Goal: Task Accomplishment & Management: Use online tool/utility

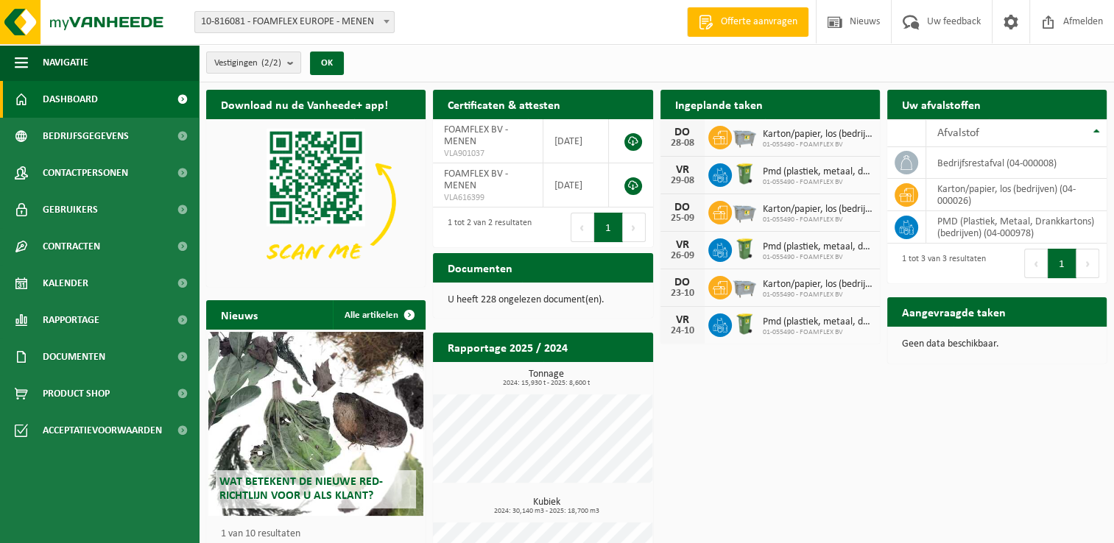
click at [984, 311] on h2 "Aangevraagde taken" at bounding box center [953, 311] width 133 height 29
click at [722, 102] on h2 "Ingeplande taken" at bounding box center [719, 104] width 117 height 29
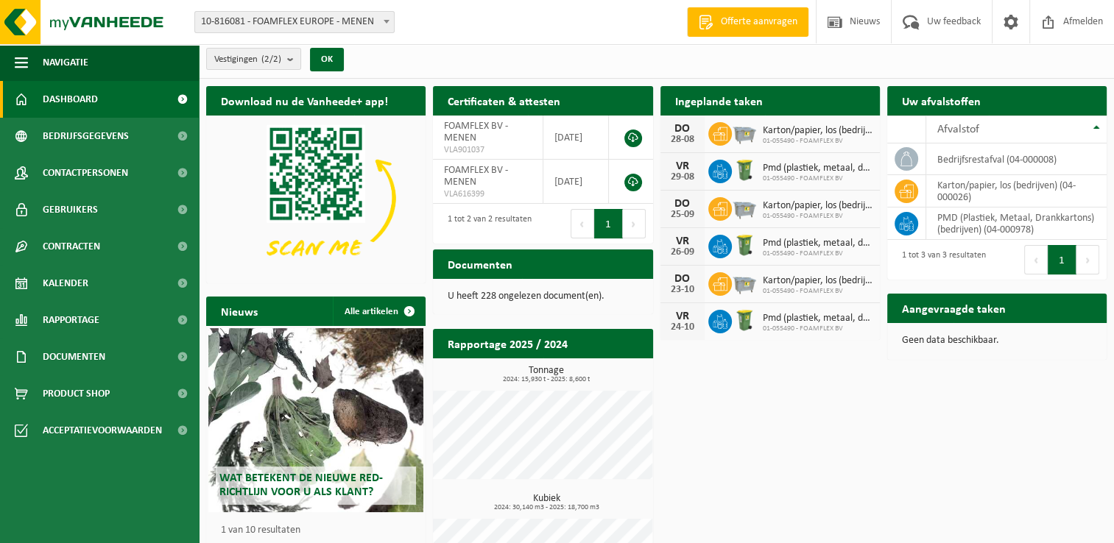
scroll to position [3, 0]
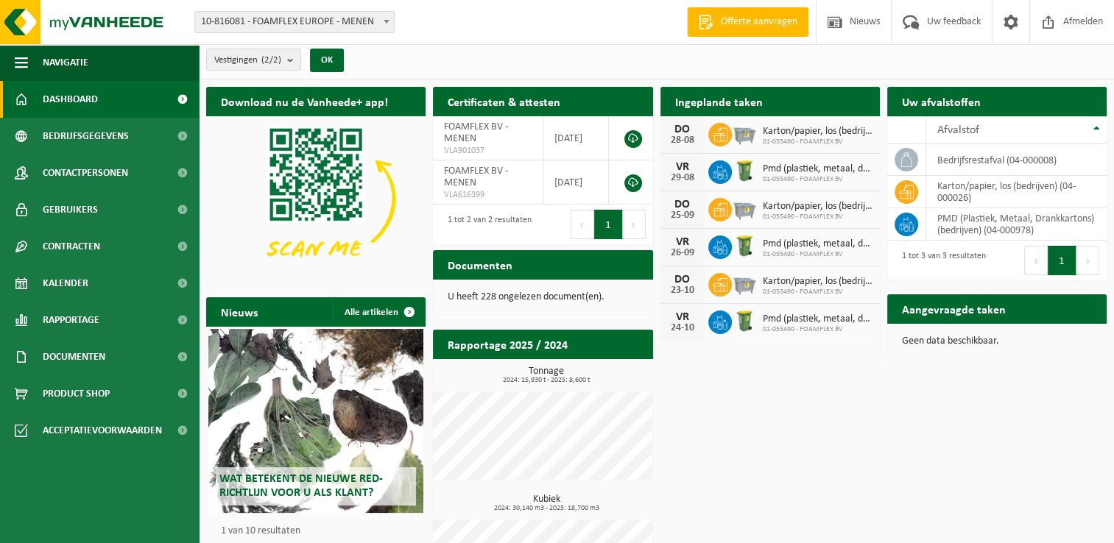
click at [517, 346] on h2 "Rapportage 2025 / 2024" at bounding box center [507, 344] width 149 height 29
click at [948, 106] on h2 "Uw afvalstoffen" at bounding box center [941, 101] width 108 height 29
click at [957, 307] on h2 "Aangevraagde taken" at bounding box center [953, 309] width 133 height 29
click at [736, 98] on h2 "Ingeplande taken" at bounding box center [719, 101] width 117 height 29
click at [512, 264] on h2 "Documenten" at bounding box center [480, 264] width 94 height 29
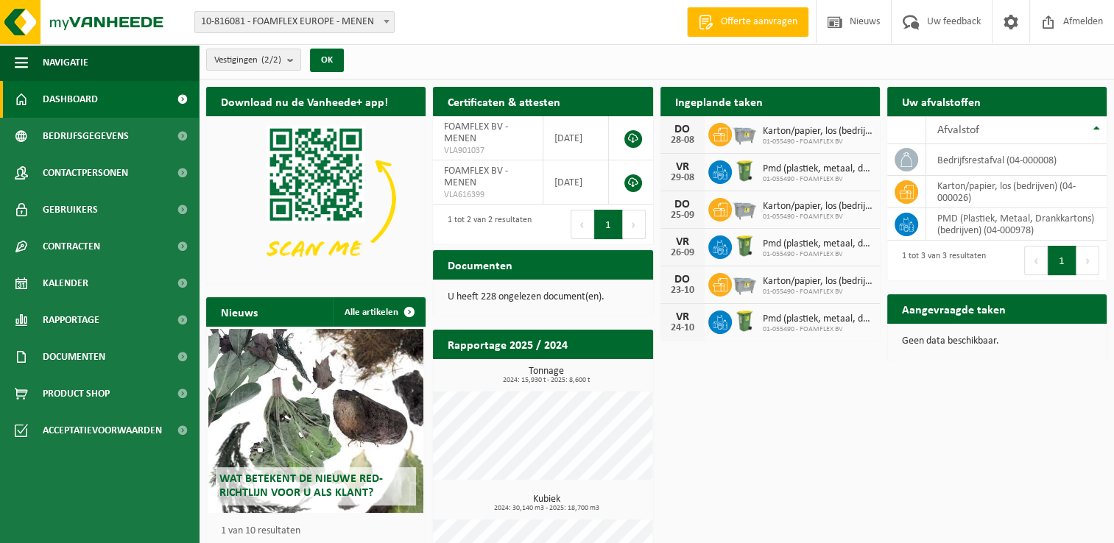
click at [339, 21] on span "10-816081 - FOAMFLEX EUROPE - MENEN" at bounding box center [294, 22] width 199 height 21
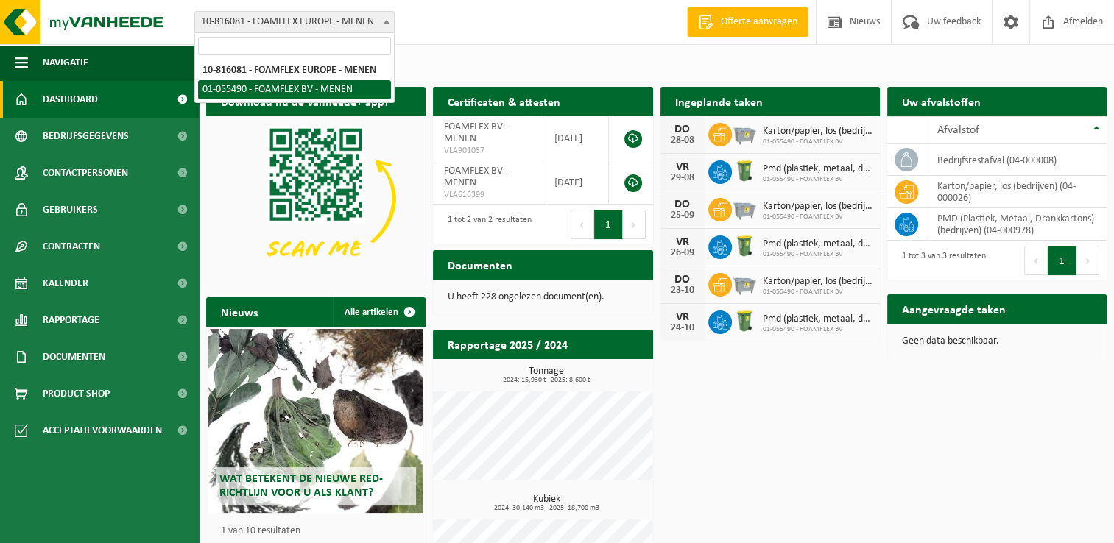
select select "38838"
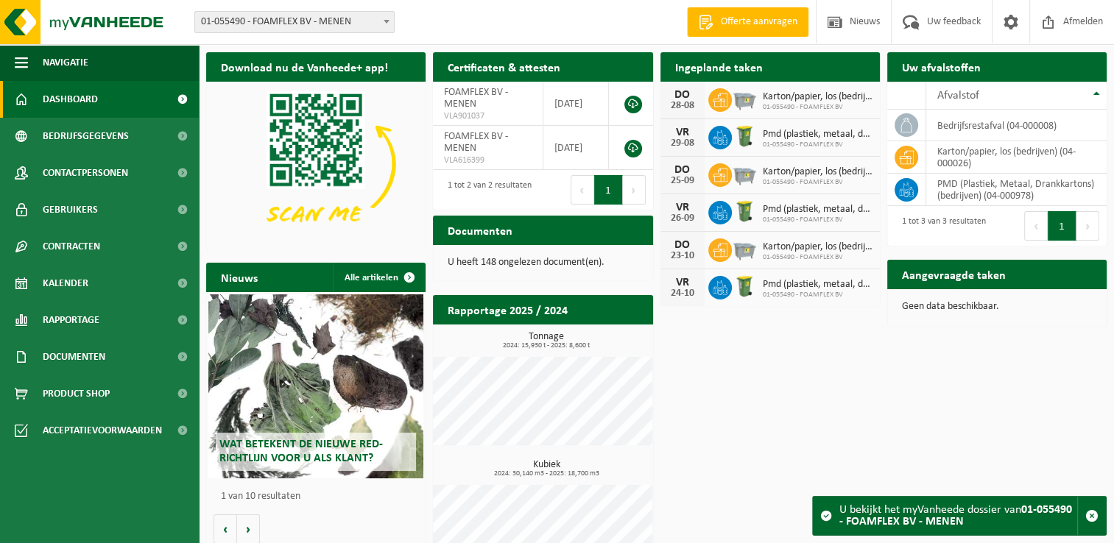
click at [906, 507] on div "U bekijkt het myVanheede dossier van 01-055490 - FOAMFLEX BV - MENEN" at bounding box center [958, 516] width 238 height 38
click at [957, 91] on span "Afvalstof" at bounding box center [958, 96] width 42 height 12
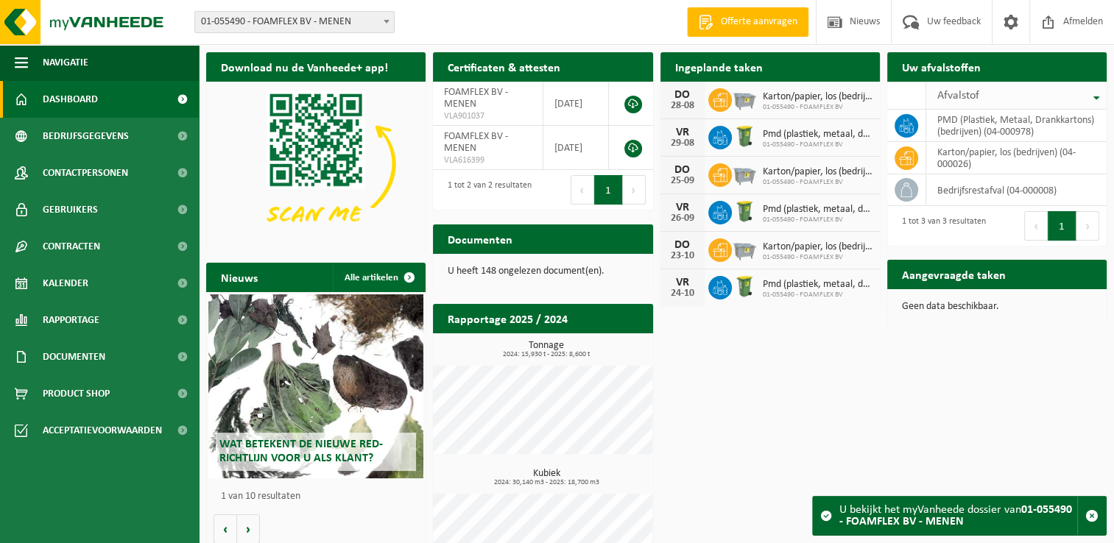
click at [957, 91] on span "Afvalstof" at bounding box center [958, 96] width 42 height 12
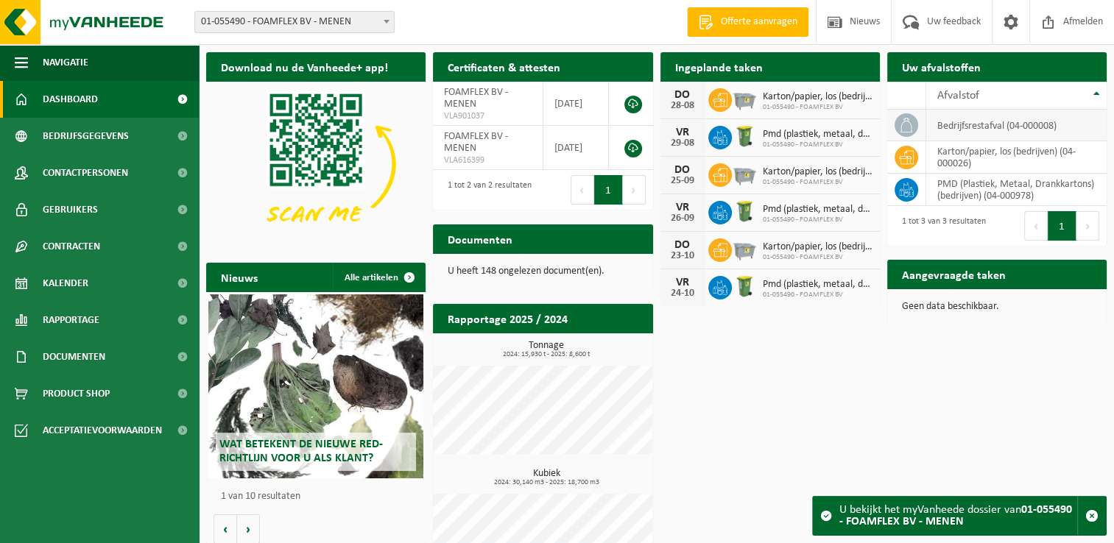
click at [959, 126] on td "bedrijfsrestafval (04-000008)" at bounding box center [1016, 126] width 180 height 32
click at [904, 124] on icon at bounding box center [906, 125] width 15 height 15
click at [719, 69] on h2 "Ingeplande taken" at bounding box center [719, 66] width 117 height 29
click at [501, 240] on h2 "Documenten" at bounding box center [480, 239] width 94 height 29
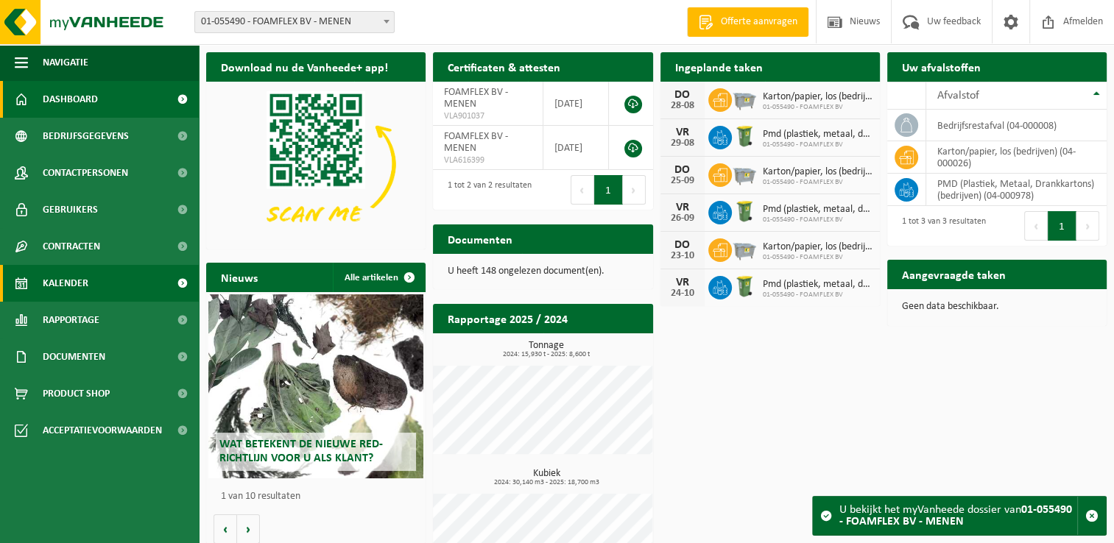
click at [70, 277] on span "Kalender" at bounding box center [66, 283] width 46 height 37
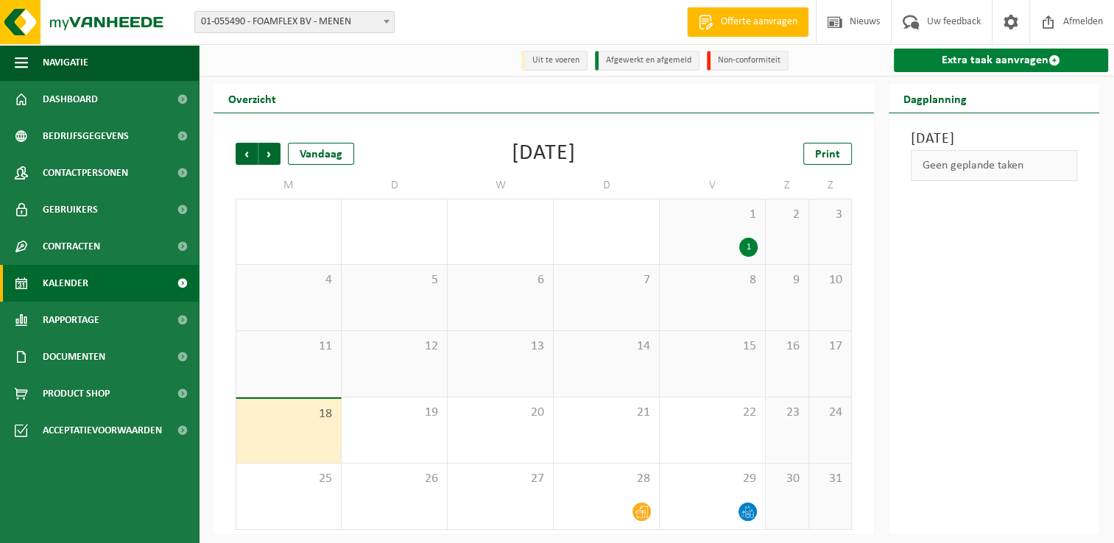
click at [1006, 54] on link "Extra taak aanvragen" at bounding box center [1001, 61] width 214 height 24
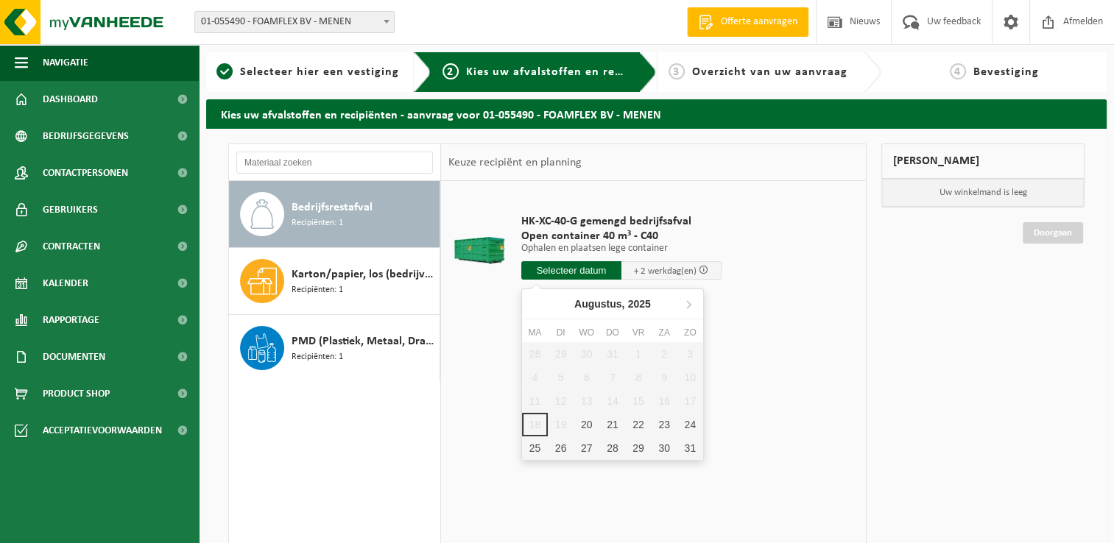
click at [582, 272] on input "text" at bounding box center [571, 270] width 100 height 18
click at [580, 418] on div "20" at bounding box center [587, 425] width 26 height 24
type input "Van 2025-08-20"
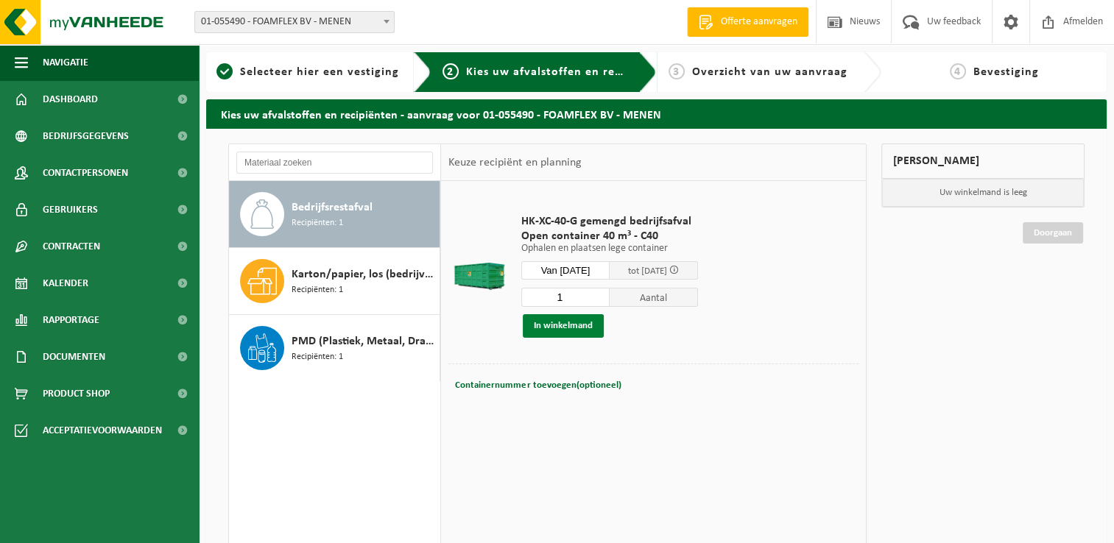
click at [563, 320] on button "In winkelmand" at bounding box center [563, 326] width 81 height 24
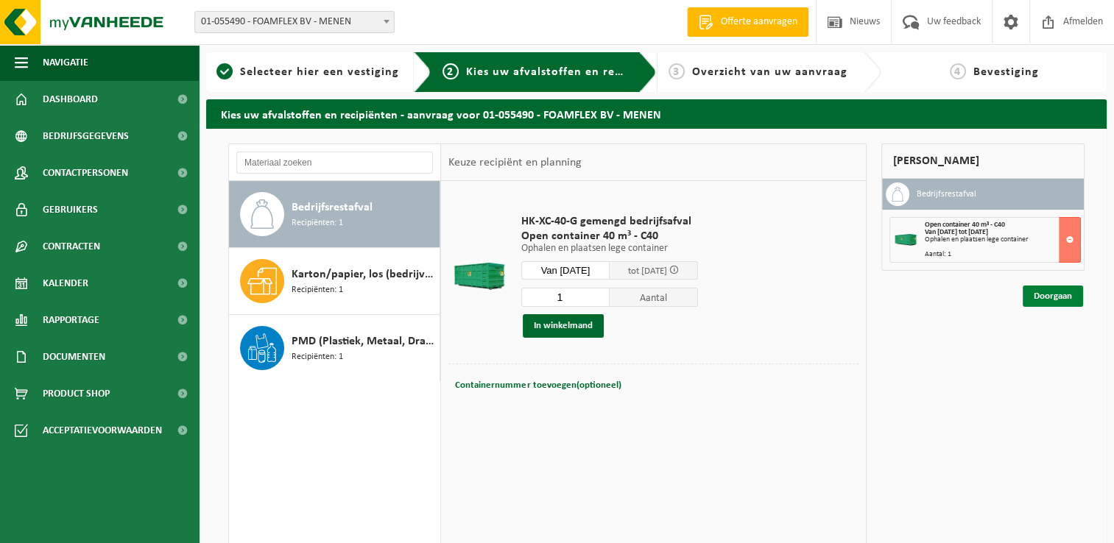
click at [1045, 296] on link "Doorgaan" at bounding box center [1053, 296] width 60 height 21
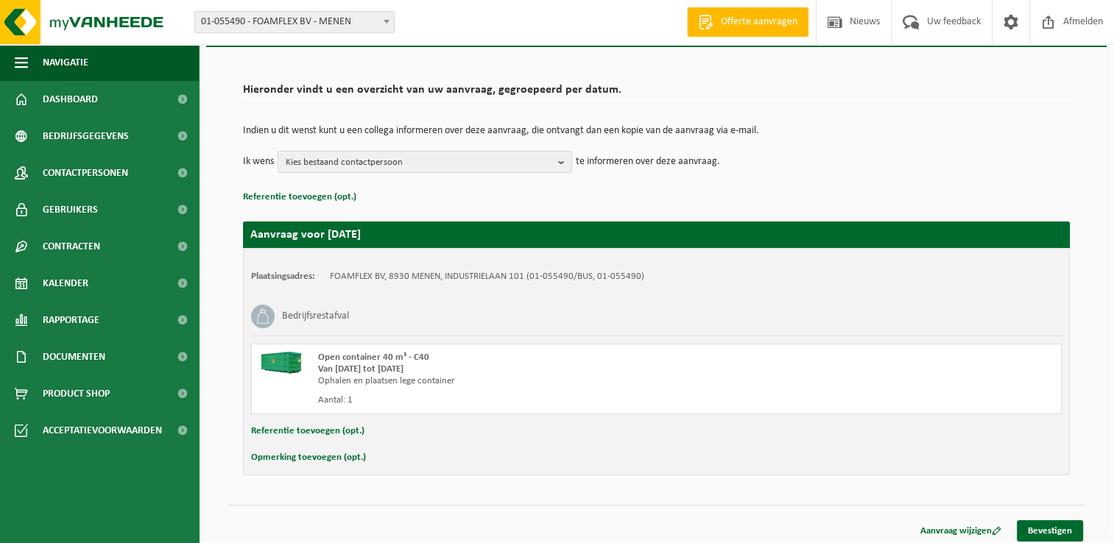
scroll to position [87, 0]
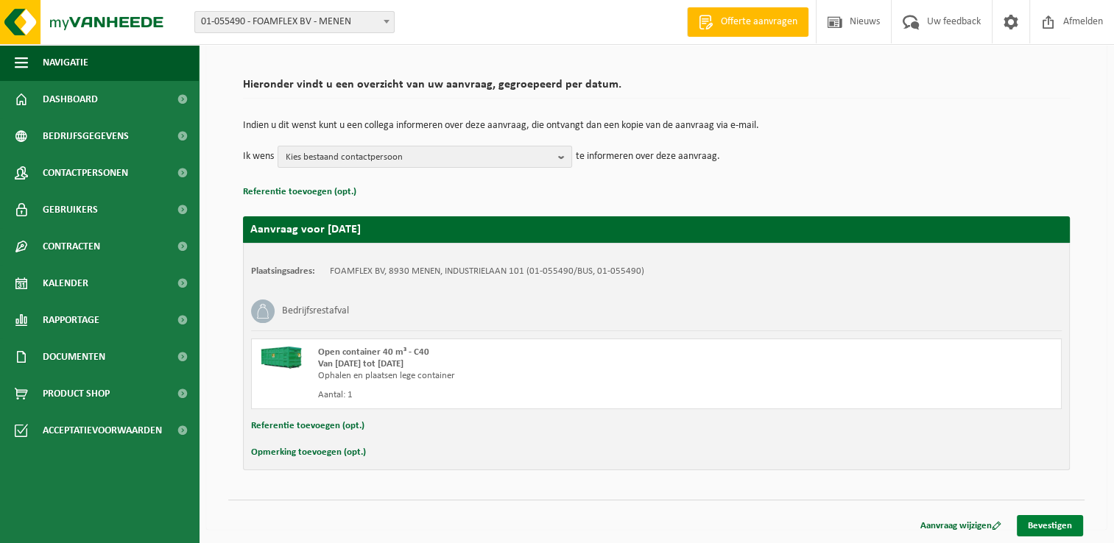
click at [1054, 528] on link "Bevestigen" at bounding box center [1050, 525] width 66 height 21
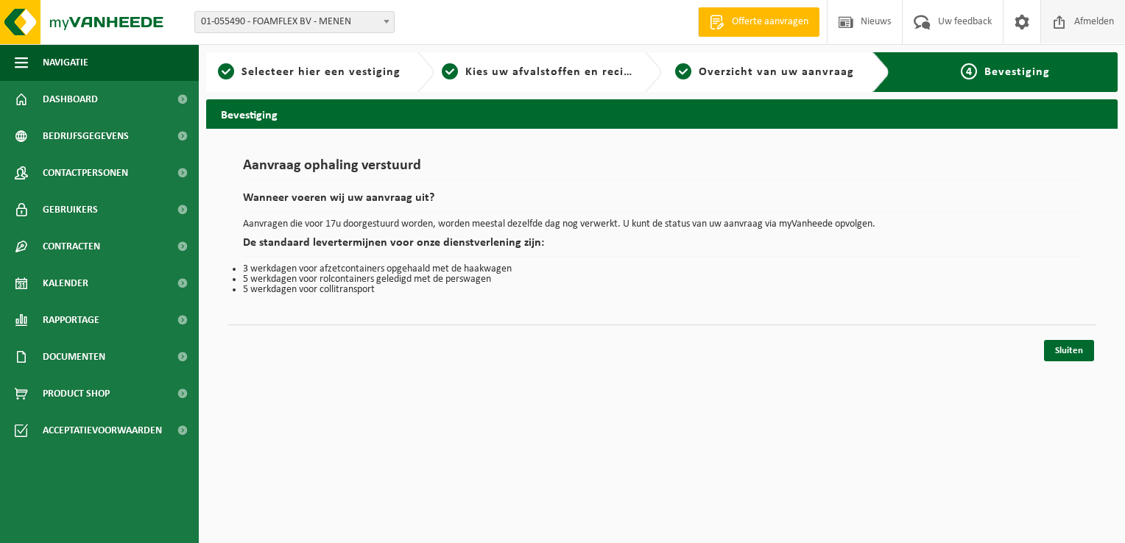
click at [1082, 19] on span "Afmelden" at bounding box center [1094, 21] width 47 height 43
